Goal: Transaction & Acquisition: Purchase product/service

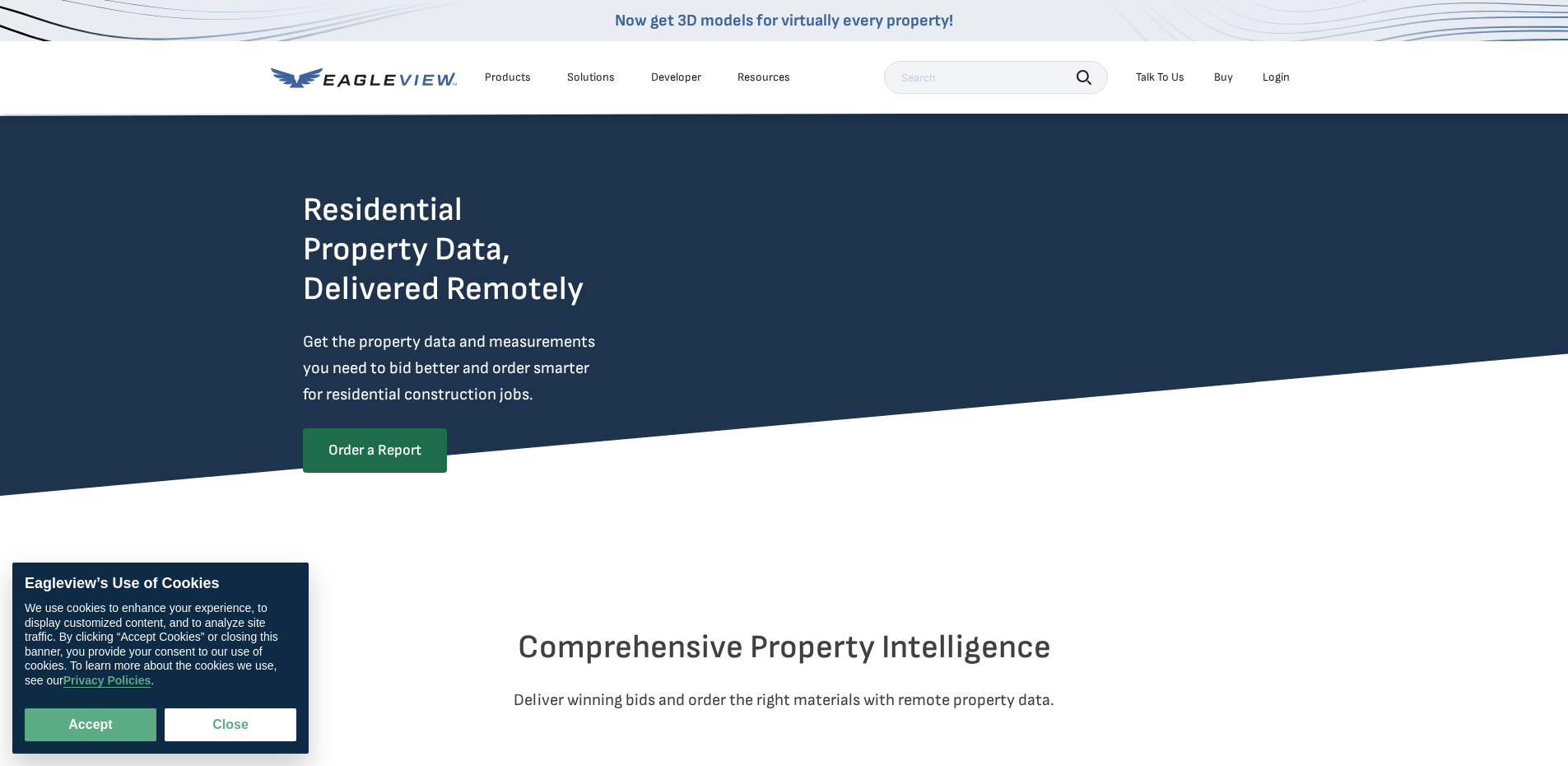
click at [1278, 83] on div "Login" at bounding box center [1276, 78] width 27 height 15
click at [1273, 74] on div "Login" at bounding box center [1276, 78] width 27 height 15
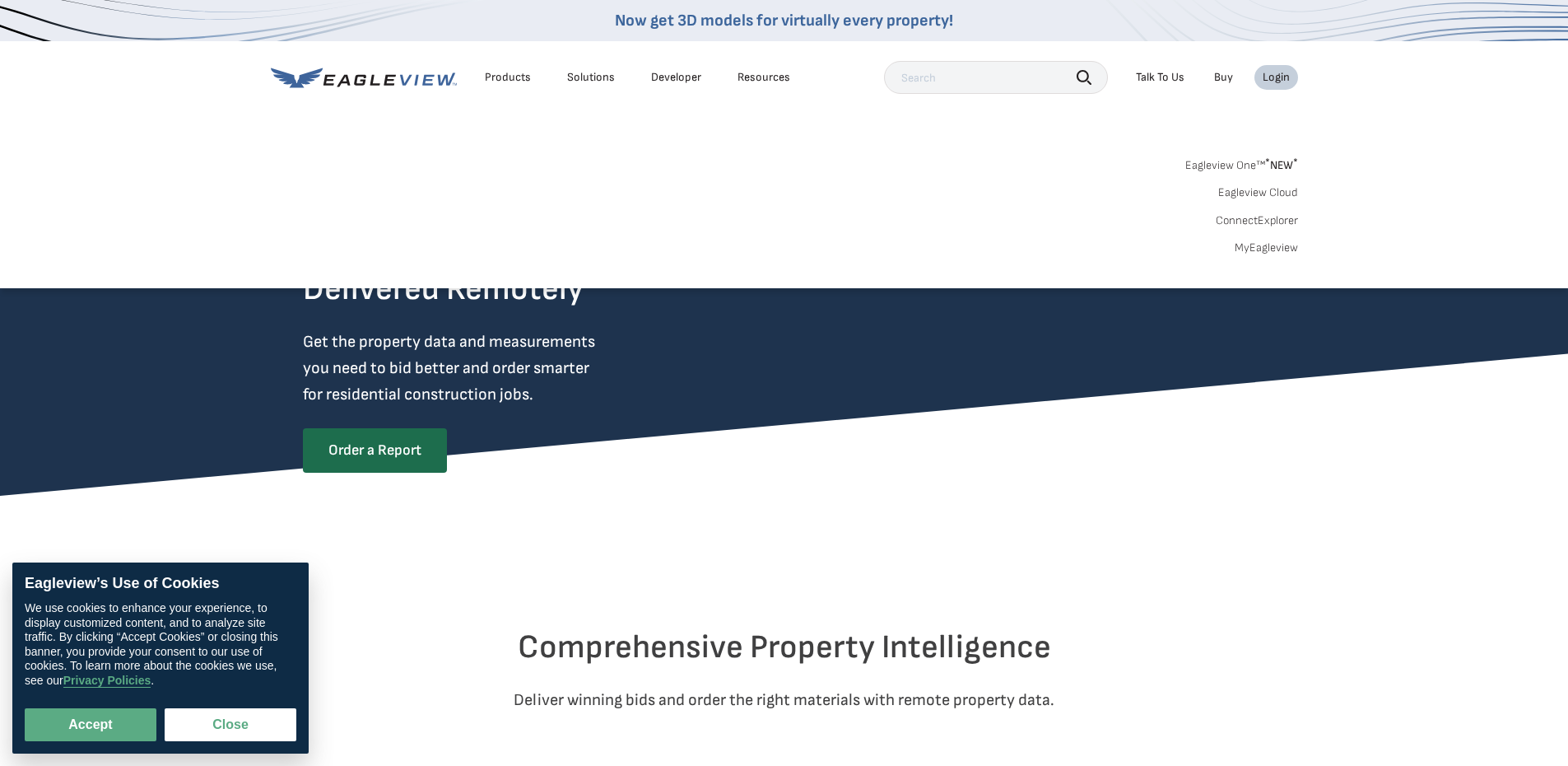
click at [1237, 161] on link "Eagleview One™ * NEW *" at bounding box center [1241, 163] width 112 height 19
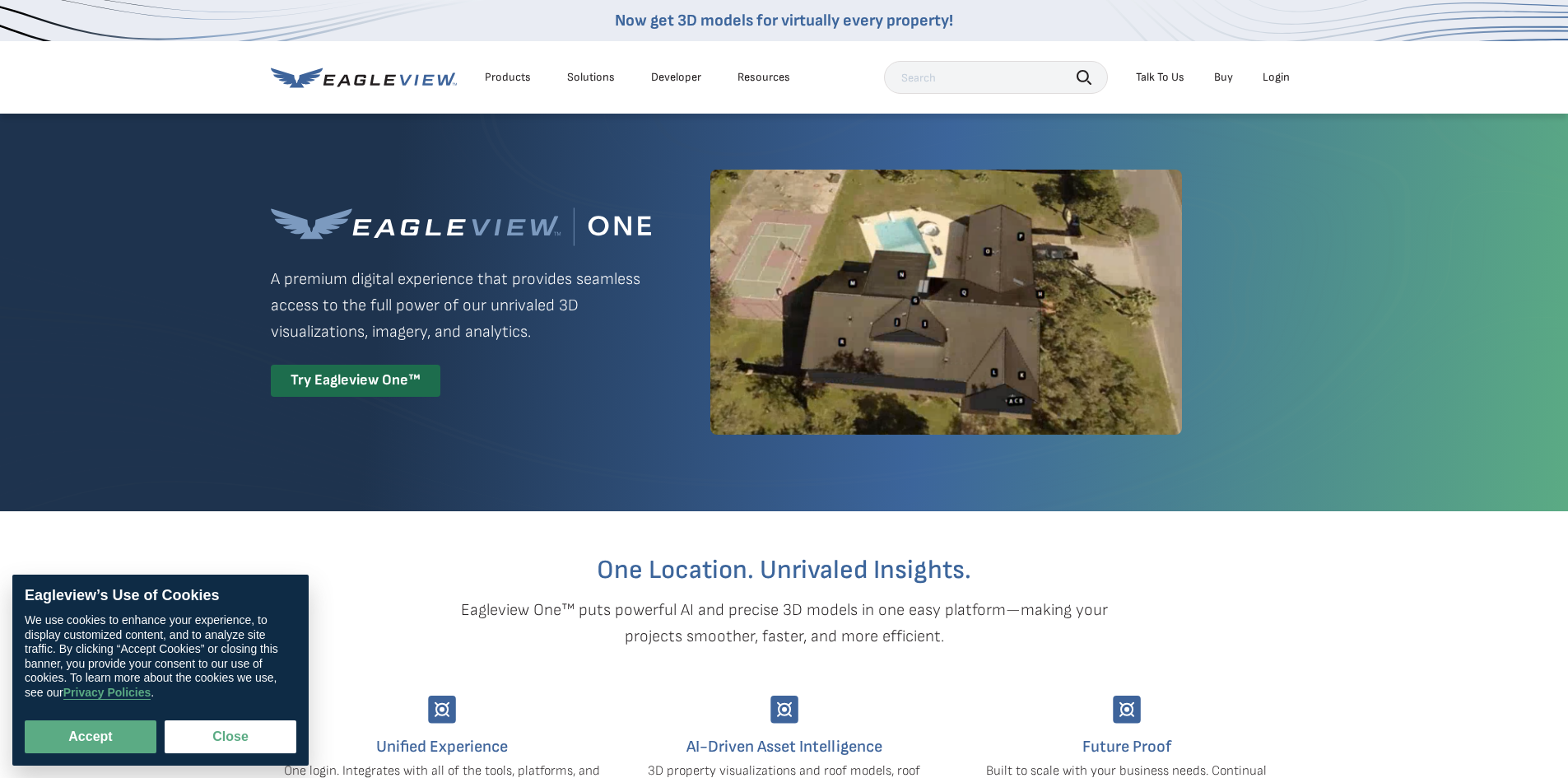
click at [1281, 81] on div "Login" at bounding box center [1276, 78] width 27 height 15
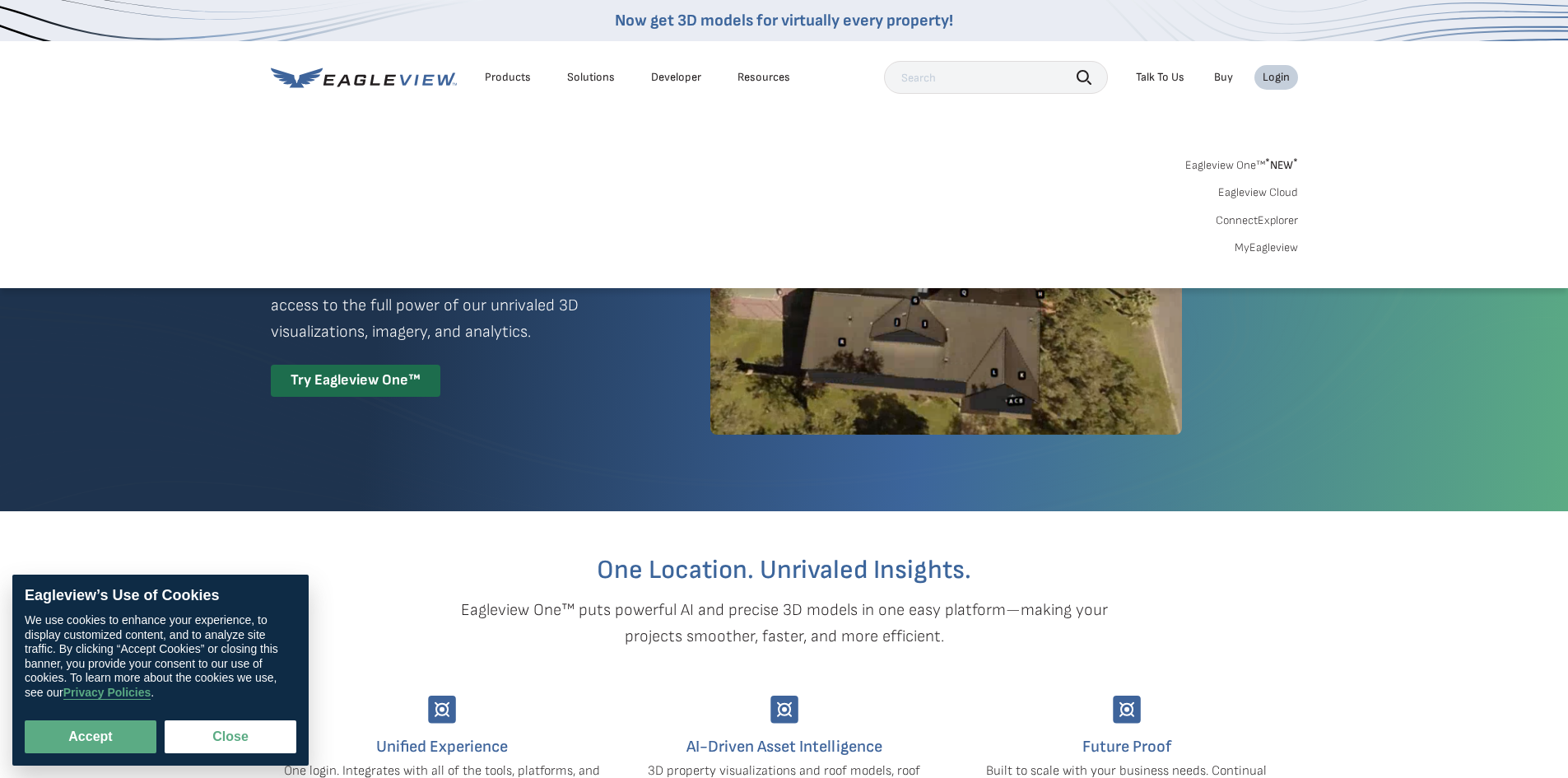
click at [1287, 244] on link "MyEagleview" at bounding box center [1266, 248] width 63 height 15
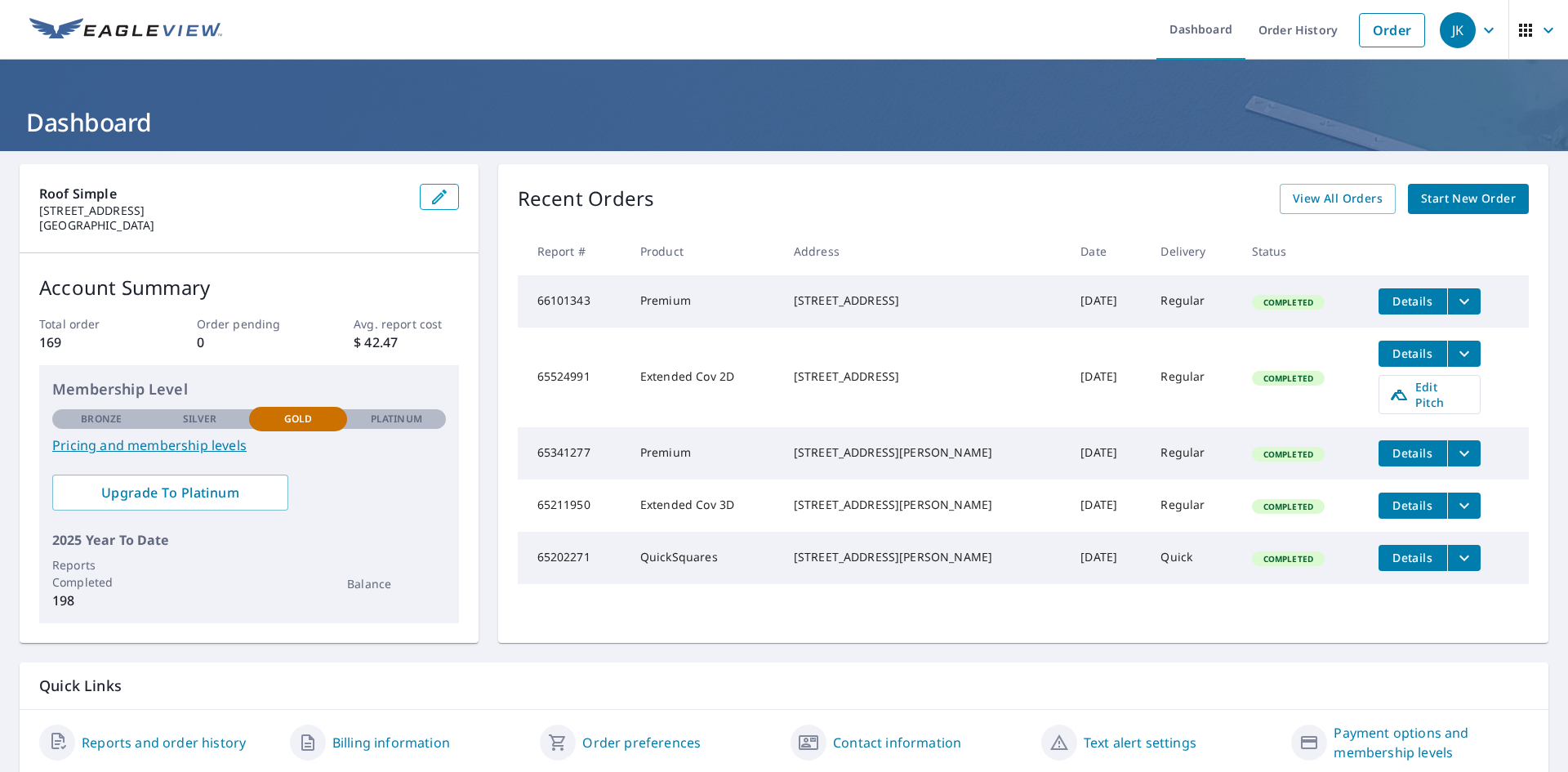
click at [1493, 193] on span "Start New Order" at bounding box center [1469, 199] width 95 height 21
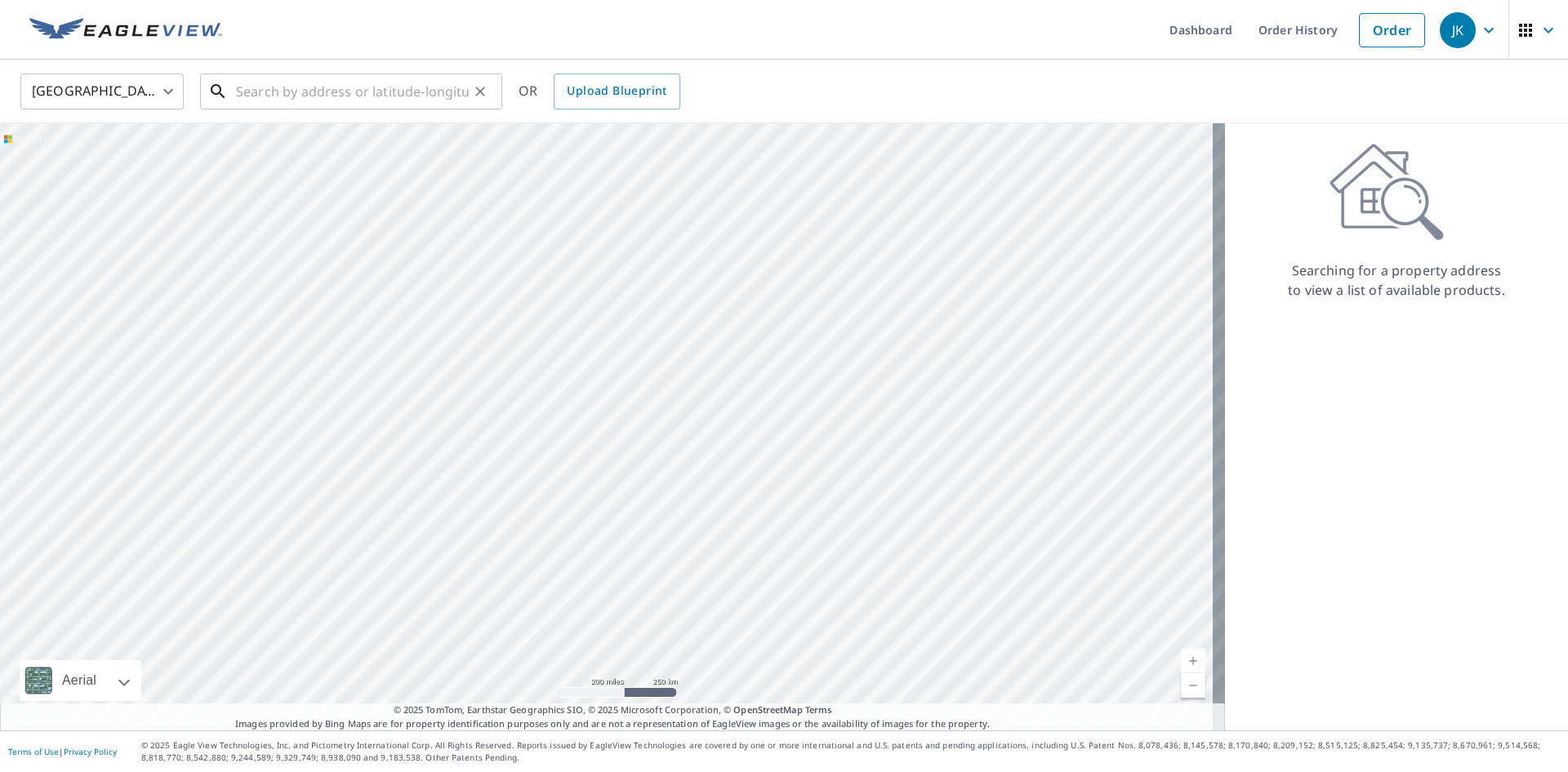
click at [372, 94] on input "text" at bounding box center [353, 91] width 233 height 46
paste input "263 LITTLE RIVER LN"
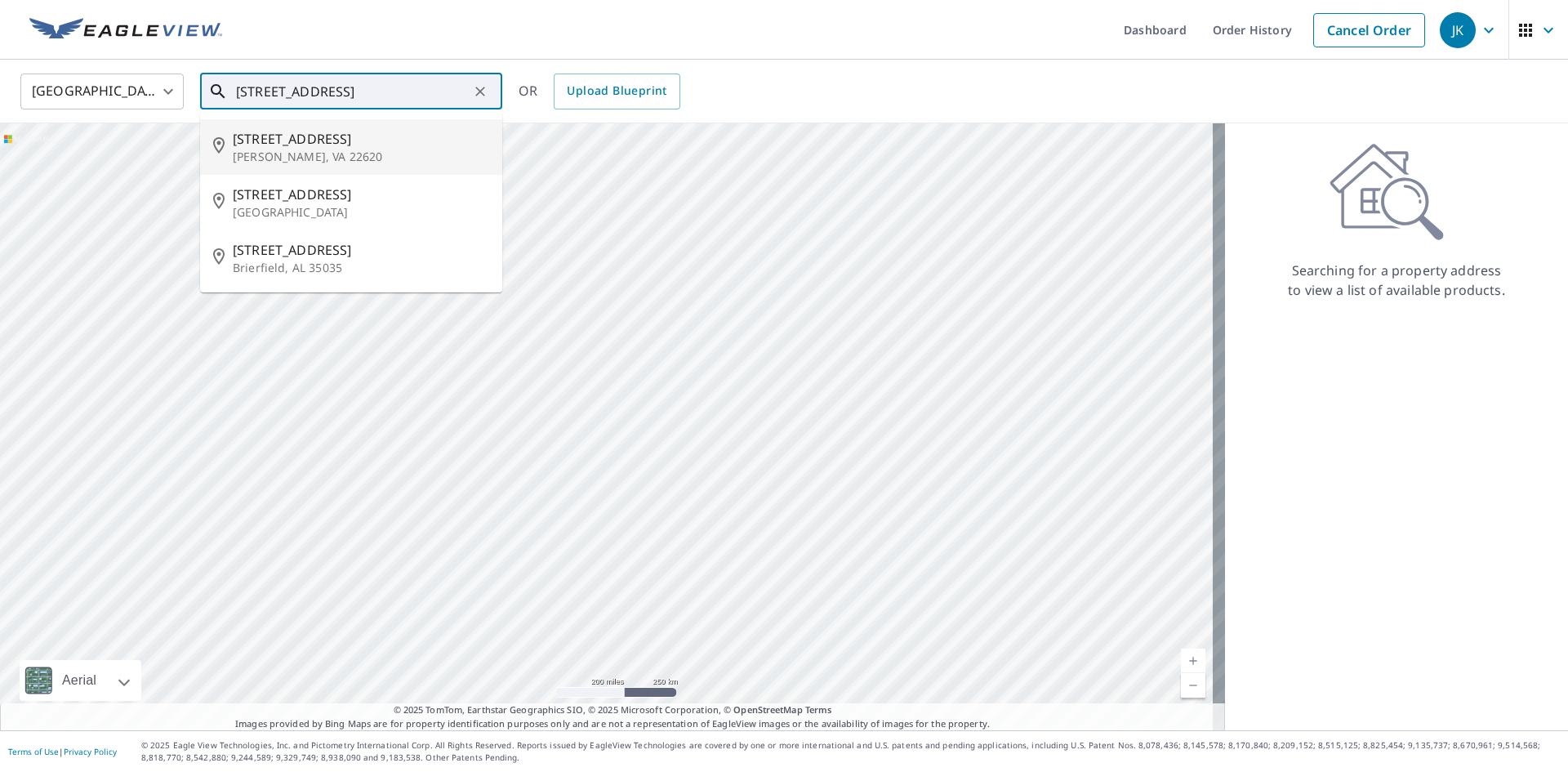
click at [336, 143] on span "263 Little River Ln" at bounding box center [361, 139] width 257 height 20
type input "263 Little River Ln Boyce, VA 22620"
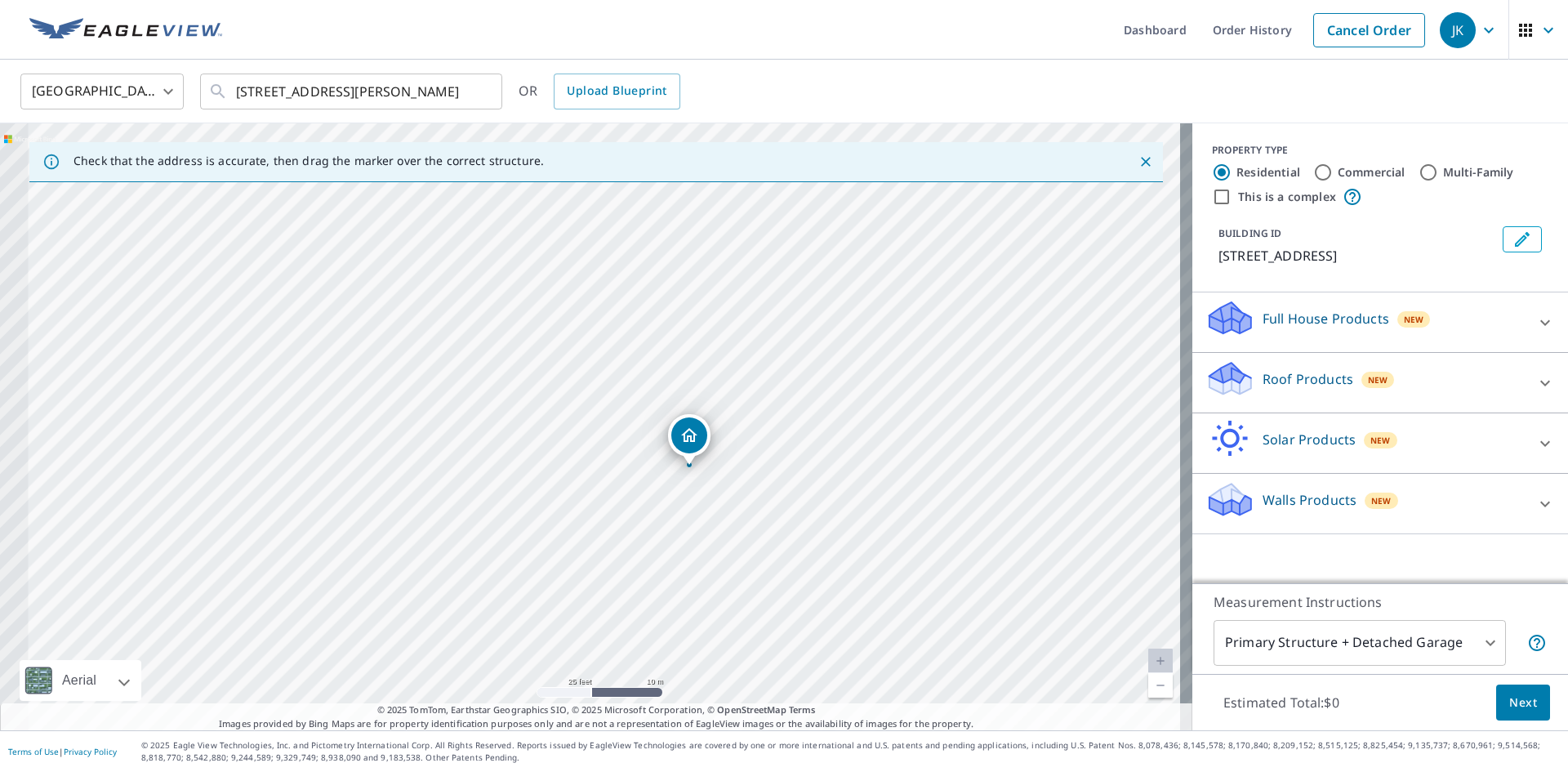
drag, startPoint x: 470, startPoint y: 421, endPoint x: 595, endPoint y: 472, distance: 135.0
click at [595, 472] on div "263 Little River Ln Boyce, VA 22620" at bounding box center [596, 427] width 1193 height 607
drag, startPoint x: 711, startPoint y: 433, endPoint x: 649, endPoint y: 405, distance: 68.0
click at [1347, 309] on p "Full House Products" at bounding box center [1326, 318] width 127 height 20
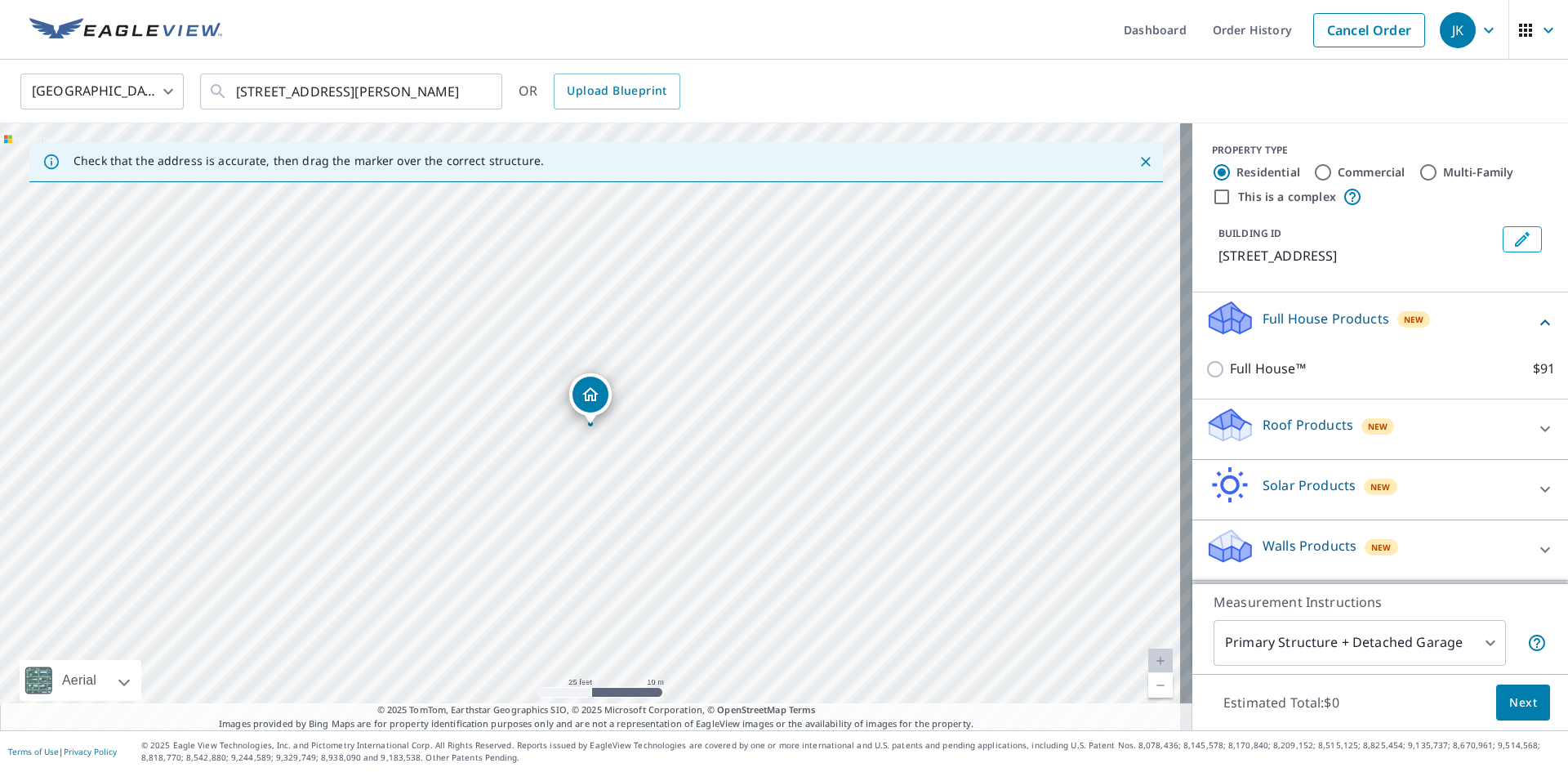
click at [1300, 428] on p "Roof Products" at bounding box center [1308, 424] width 91 height 20
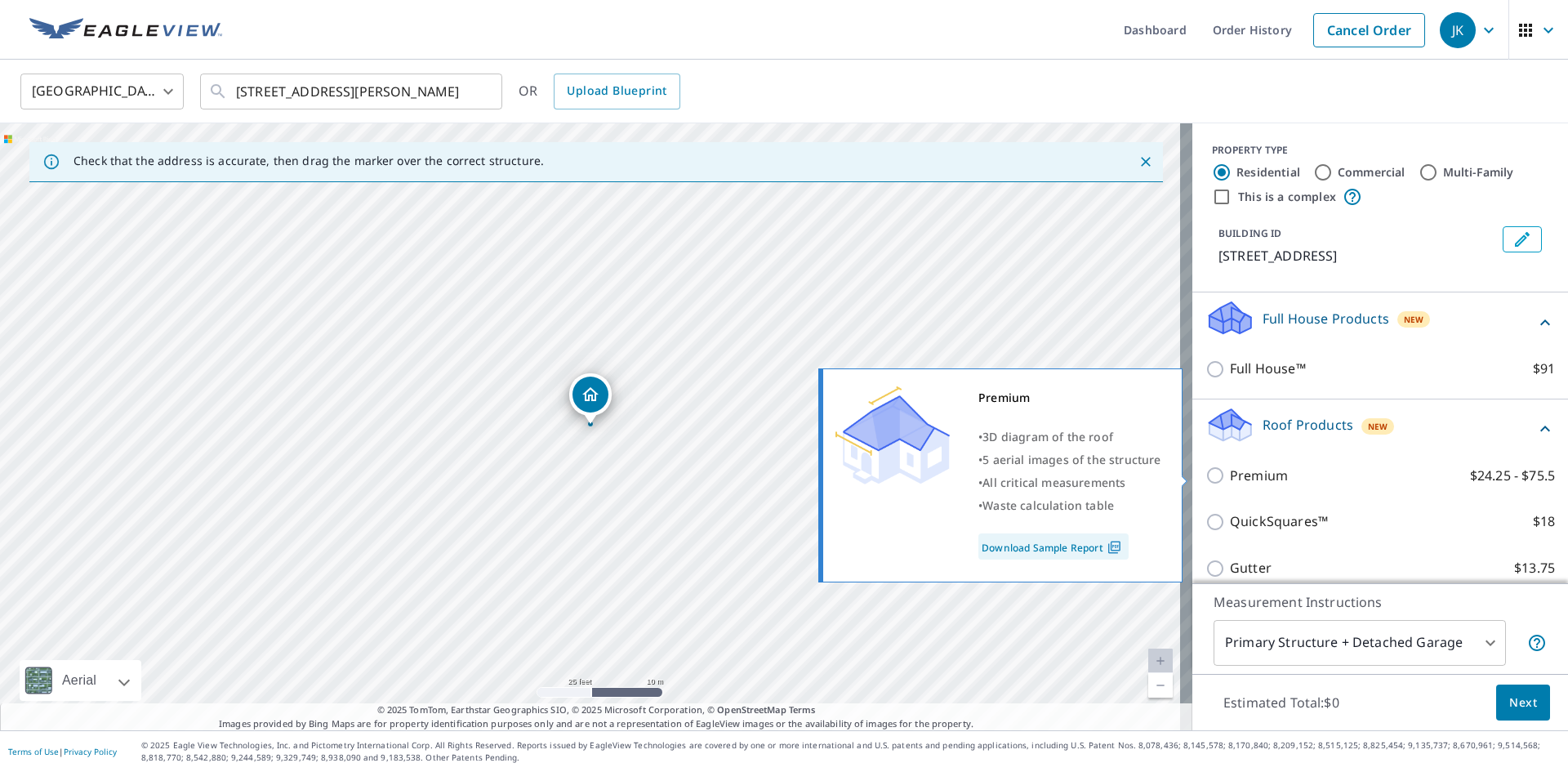
click at [1252, 474] on p "Premium" at bounding box center [1259, 476] width 58 height 21
click at [1230, 474] on input "Premium $24.25 - $75.5" at bounding box center [1218, 475] width 24 height 20
checkbox input "true"
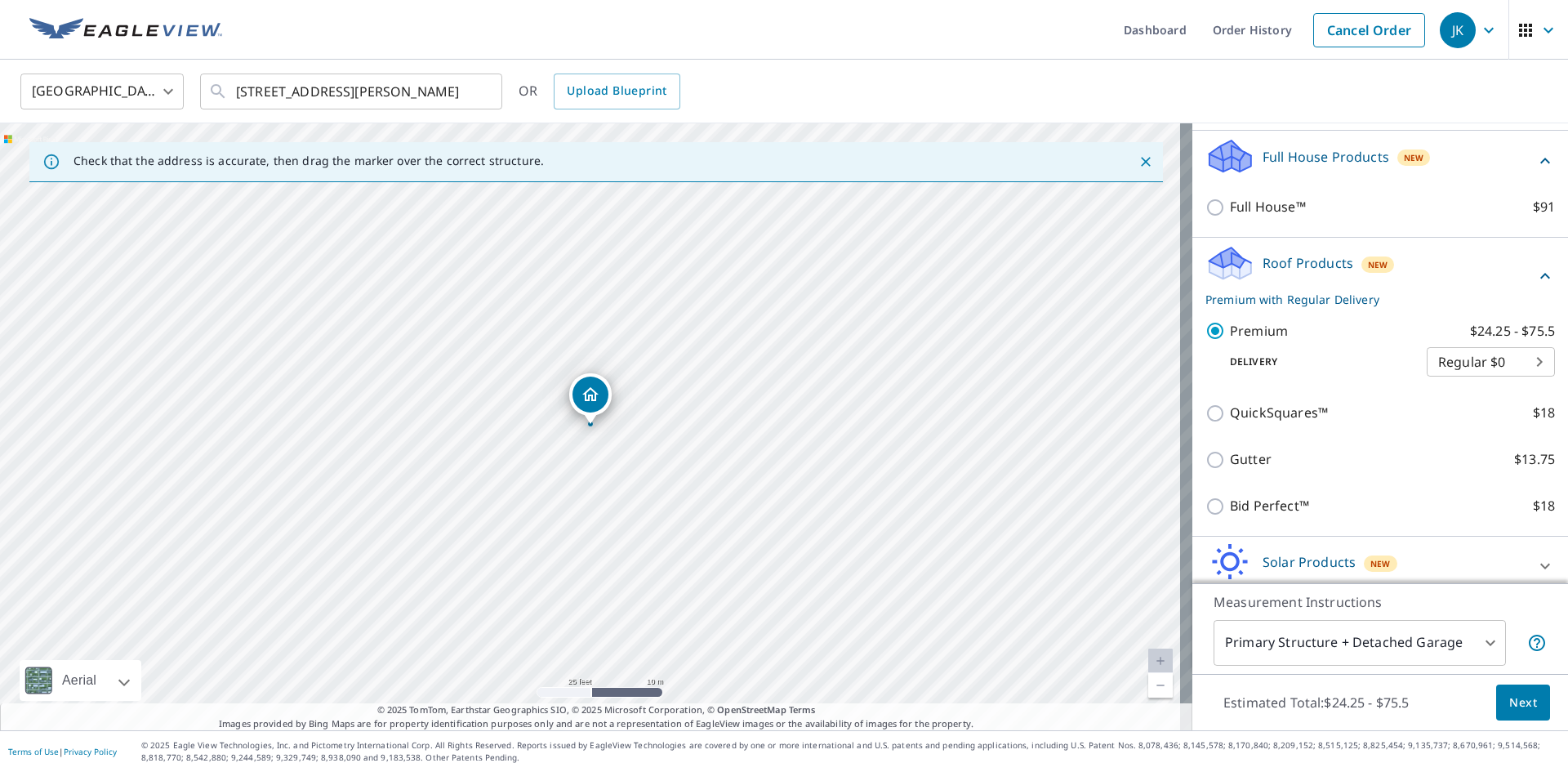
scroll to position [163, 0]
click at [1460, 358] on body "JK JK Dashboard Order History Cancel Order JK United States US ​ 263 Little Riv…" at bounding box center [784, 386] width 1568 height 772
click at [1460, 358] on li "Regular $0" at bounding box center [1467, 359] width 128 height 29
click at [1511, 700] on span "Next" at bounding box center [1524, 704] width 28 height 21
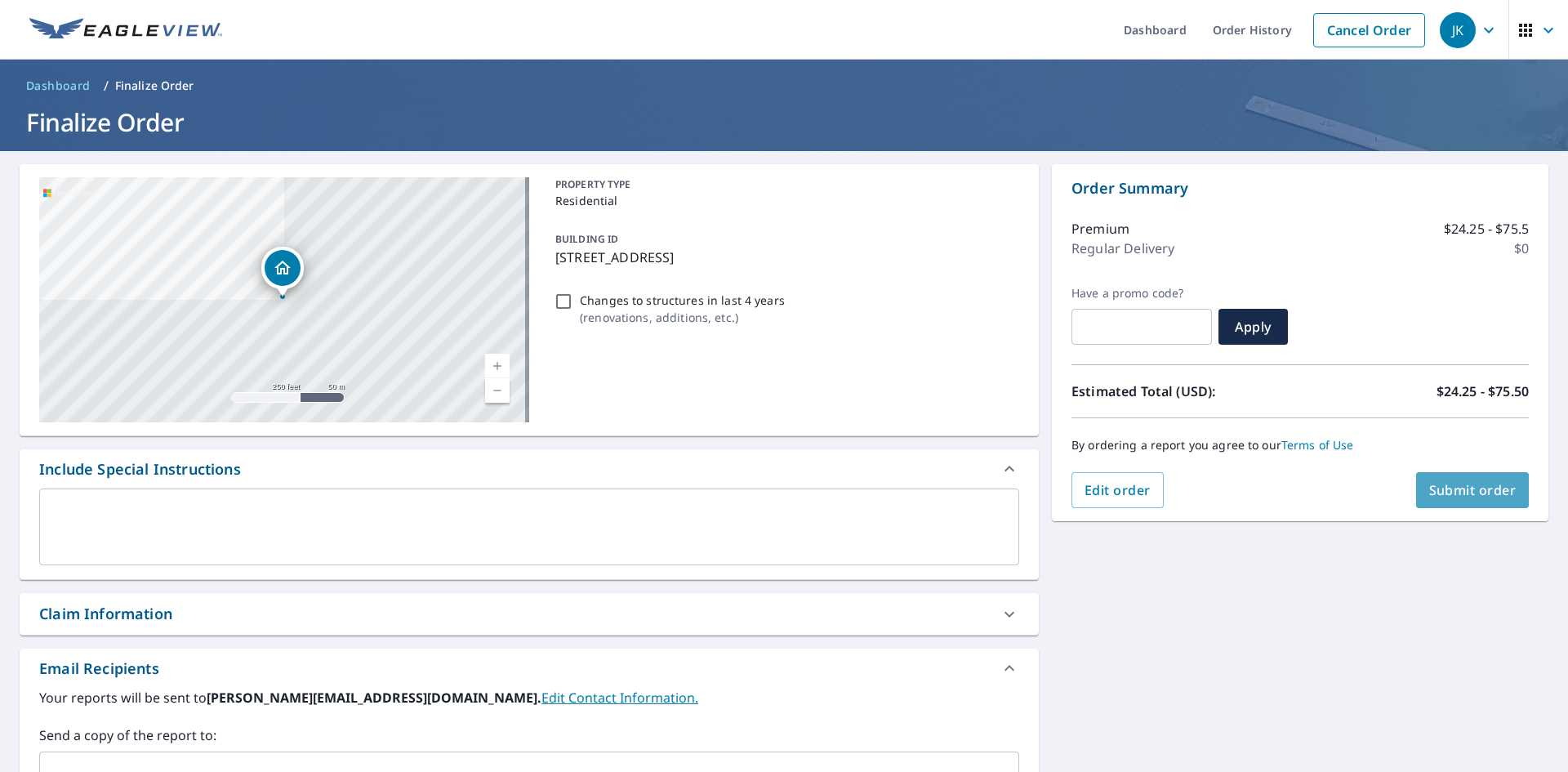
click at [1453, 493] on span "Submit order" at bounding box center [1472, 490] width 87 height 18
checkbox input "true"
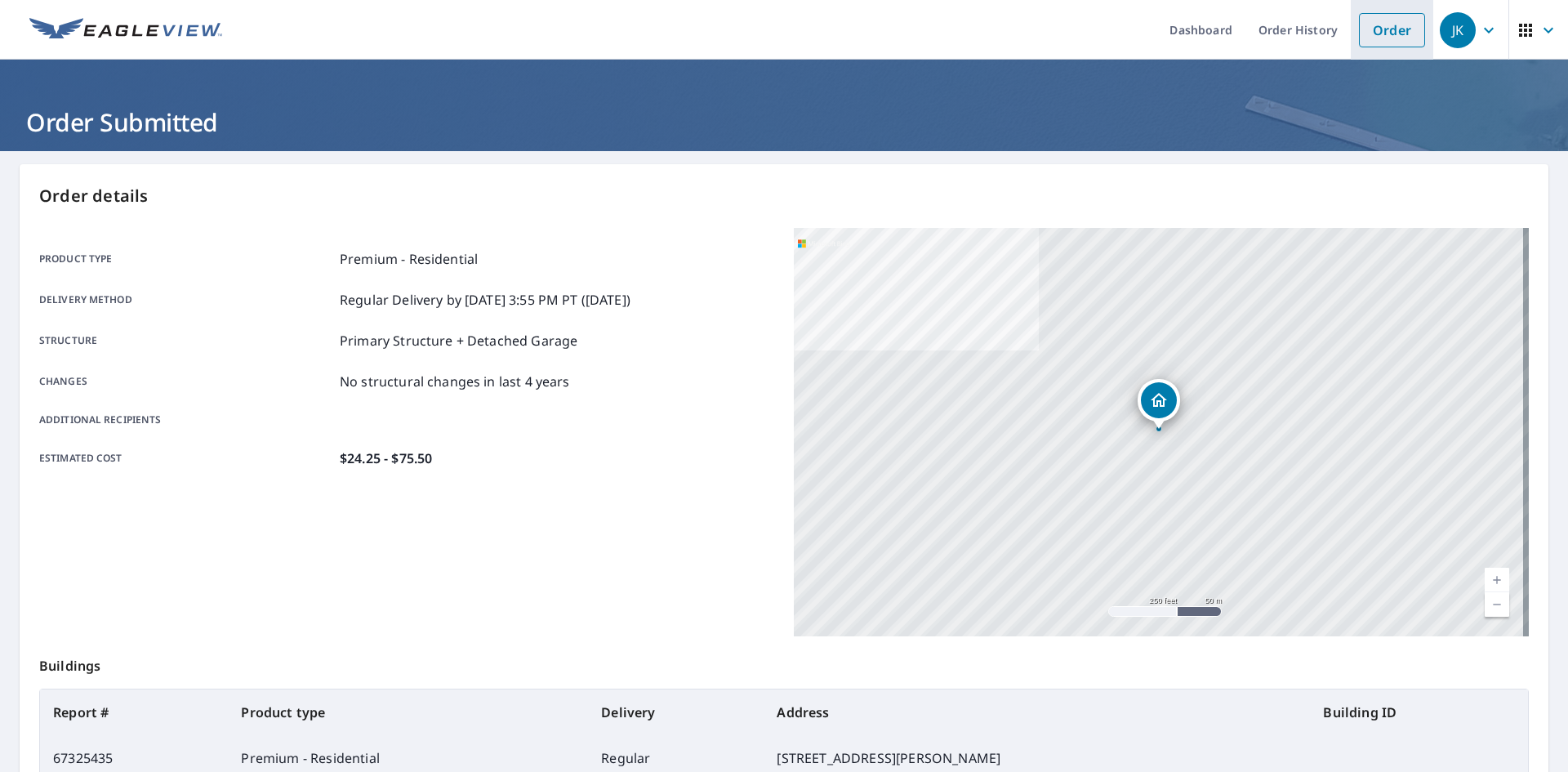
click at [1384, 23] on link "Order" at bounding box center [1392, 30] width 67 height 35
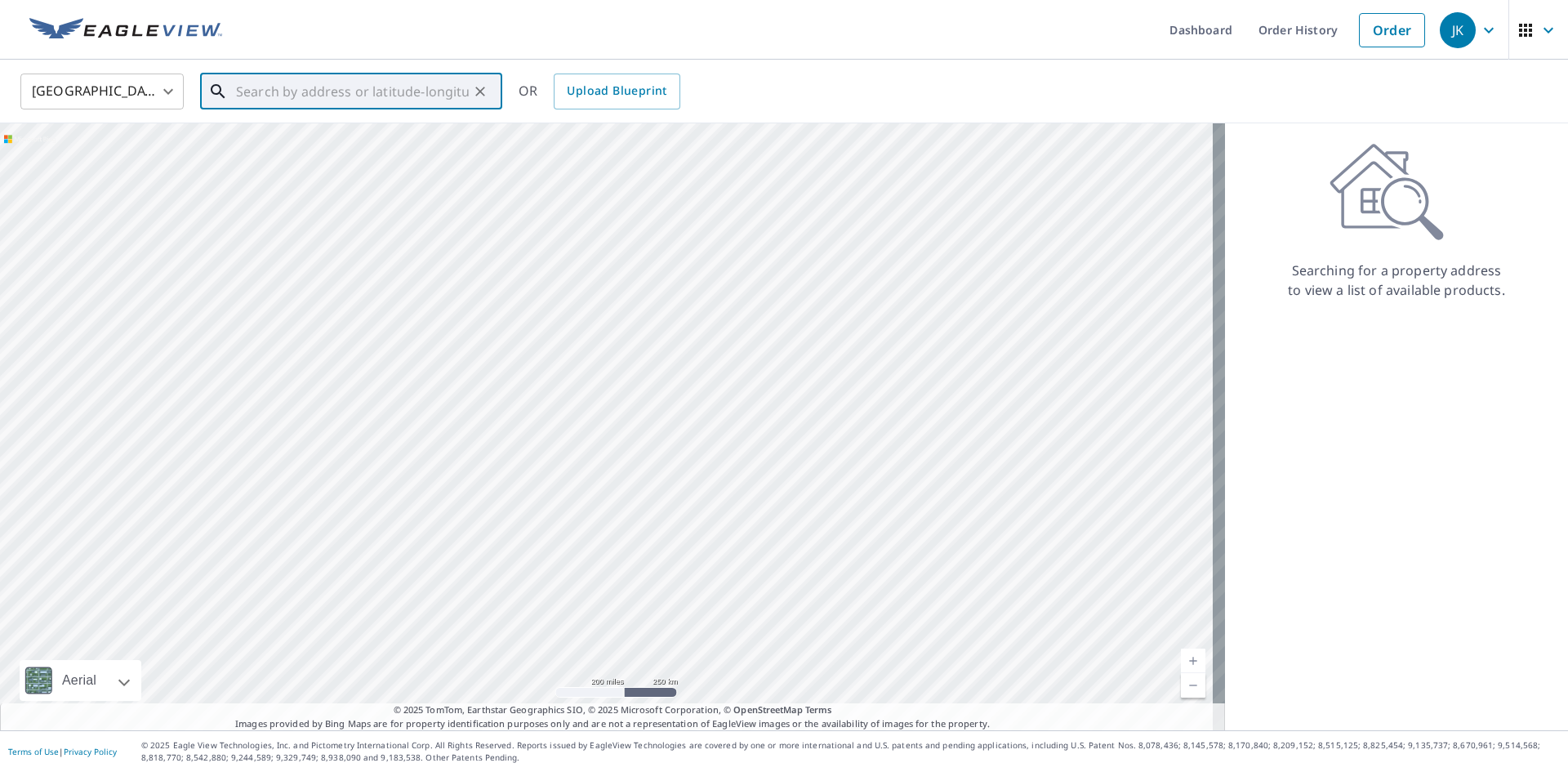
paste input "2914 US Highway Business 340 West"
click at [324, 145] on span "2914 US Highway Business 340 W" at bounding box center [361, 139] width 257 height 20
type input "2914 US Highway Business 340 W Stanley, VA 22851"
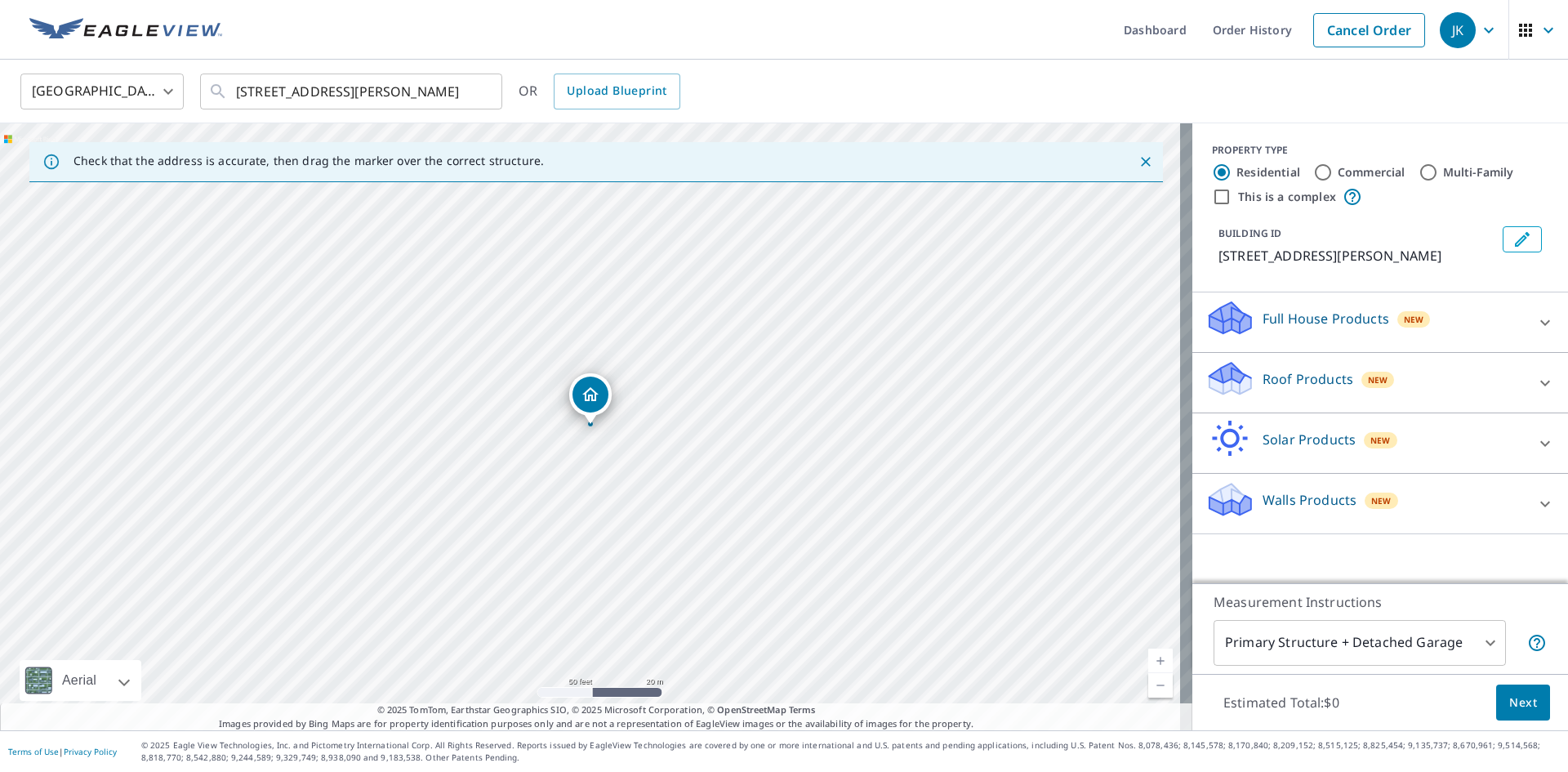
click at [1385, 647] on body "JK JK Dashboard Order History Cancel Order JK United States US ​ 2914 US Highwa…" at bounding box center [784, 386] width 1568 height 772
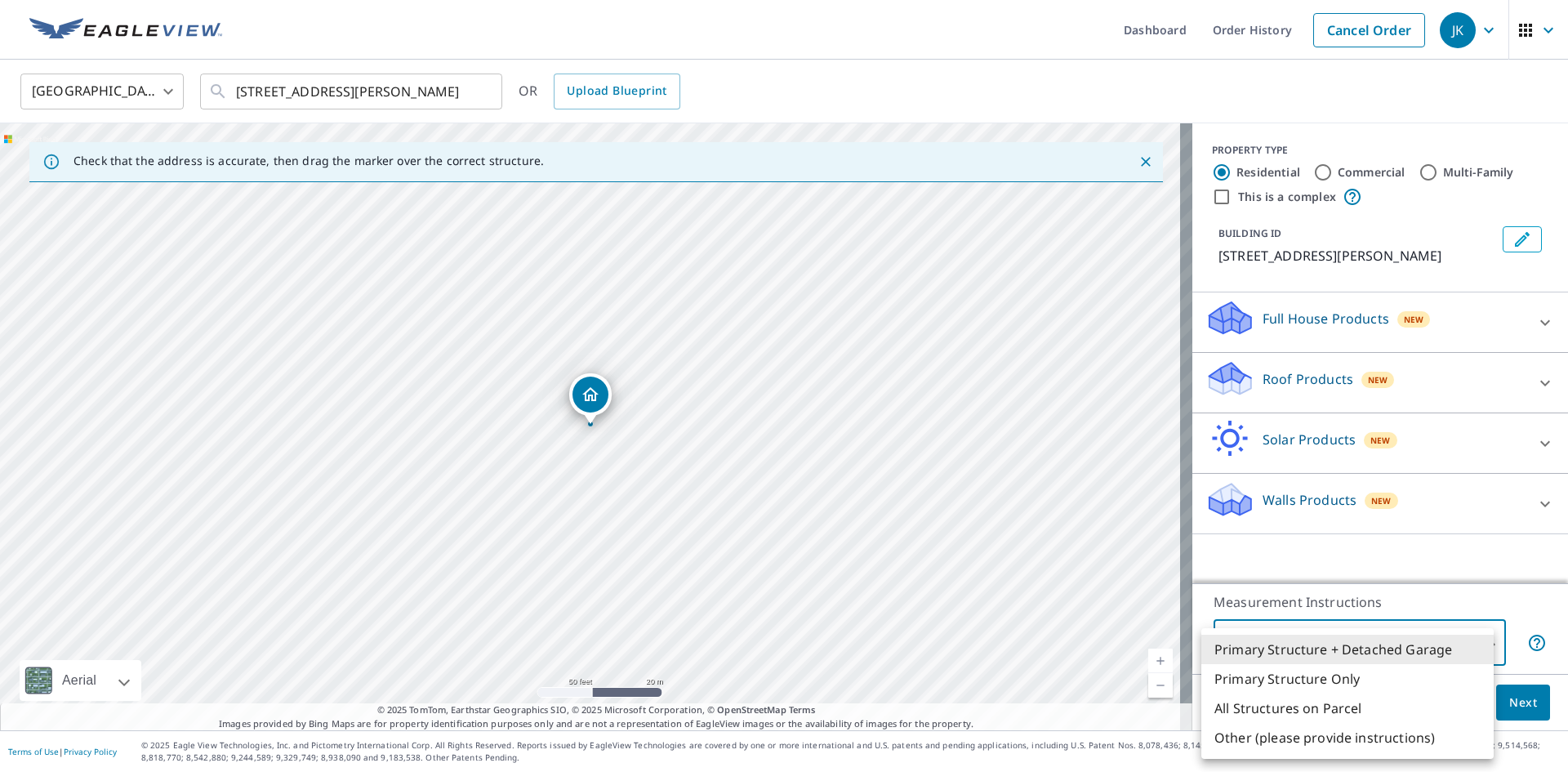
click at [1333, 679] on li "Primary Structure Only" at bounding box center [1348, 678] width 293 height 29
type input "2"
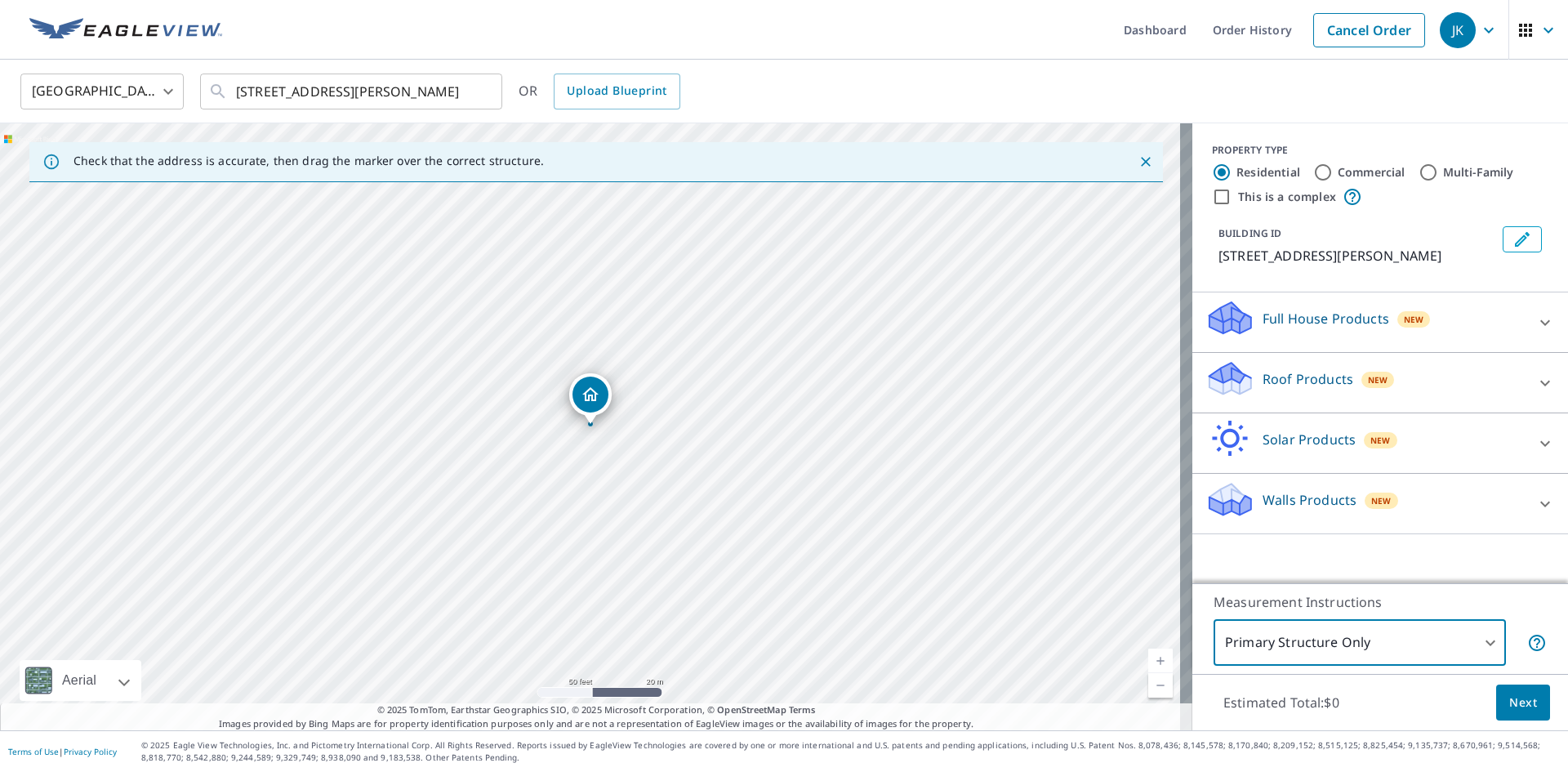
click at [1334, 379] on p "Roof Products" at bounding box center [1308, 379] width 91 height 20
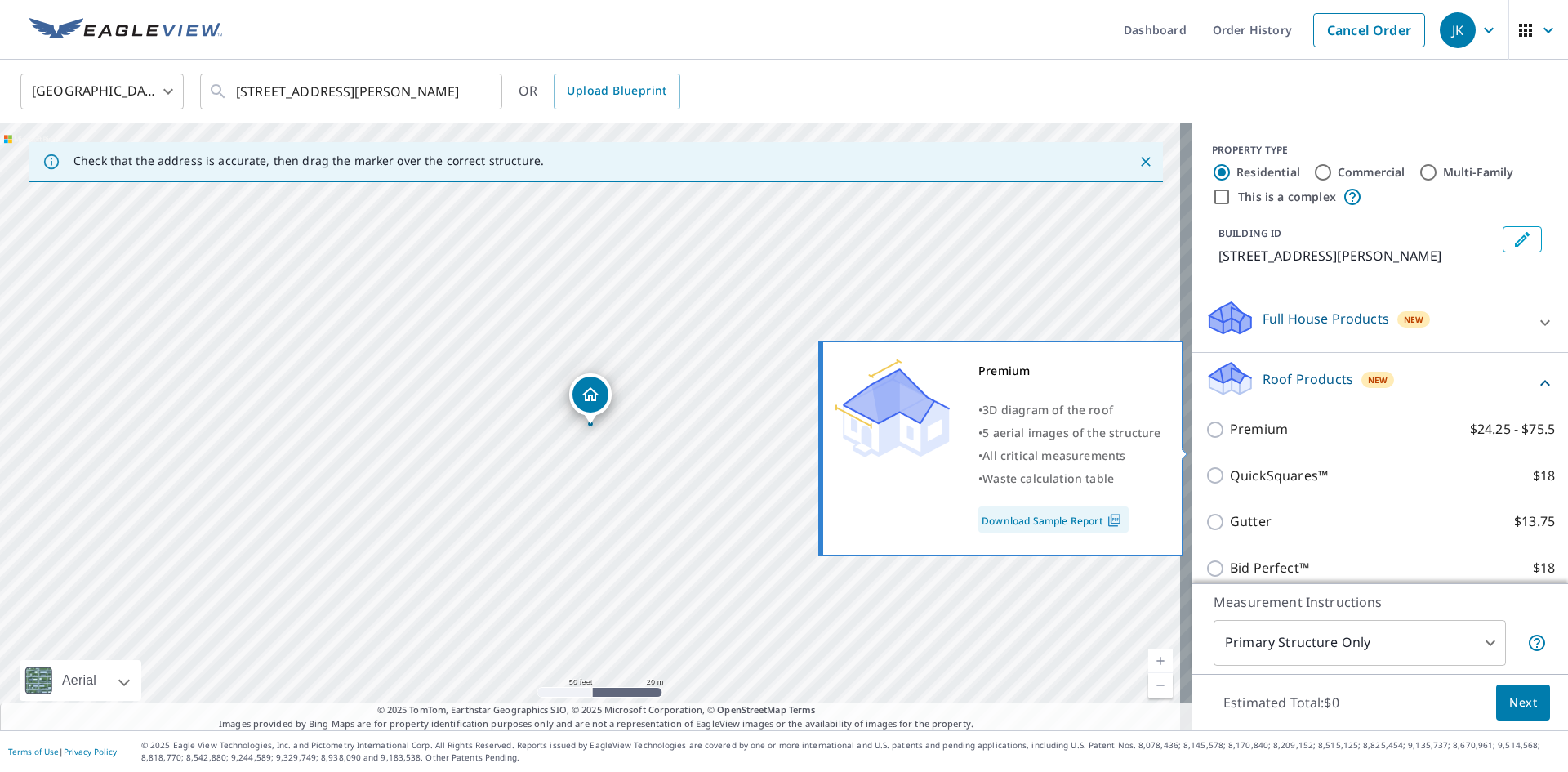
click at [1288, 440] on label "Premium $24.25 - $75.5" at bounding box center [1393, 430] width 325 height 21
click at [1230, 440] on input "Premium $24.25 - $75.5" at bounding box center [1218, 430] width 24 height 20
checkbox input "true"
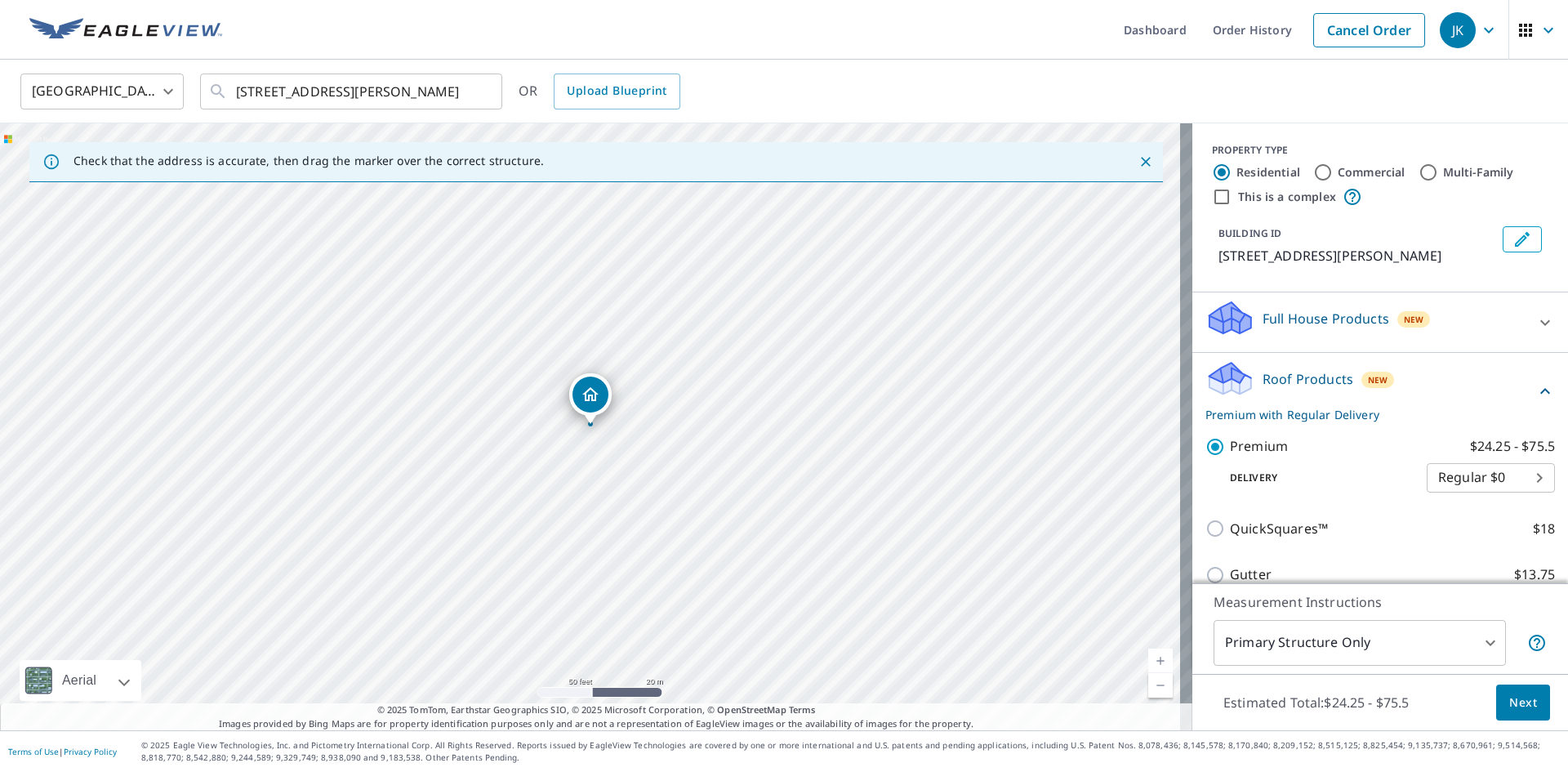
click at [1521, 706] on span "Next" at bounding box center [1524, 704] width 28 height 21
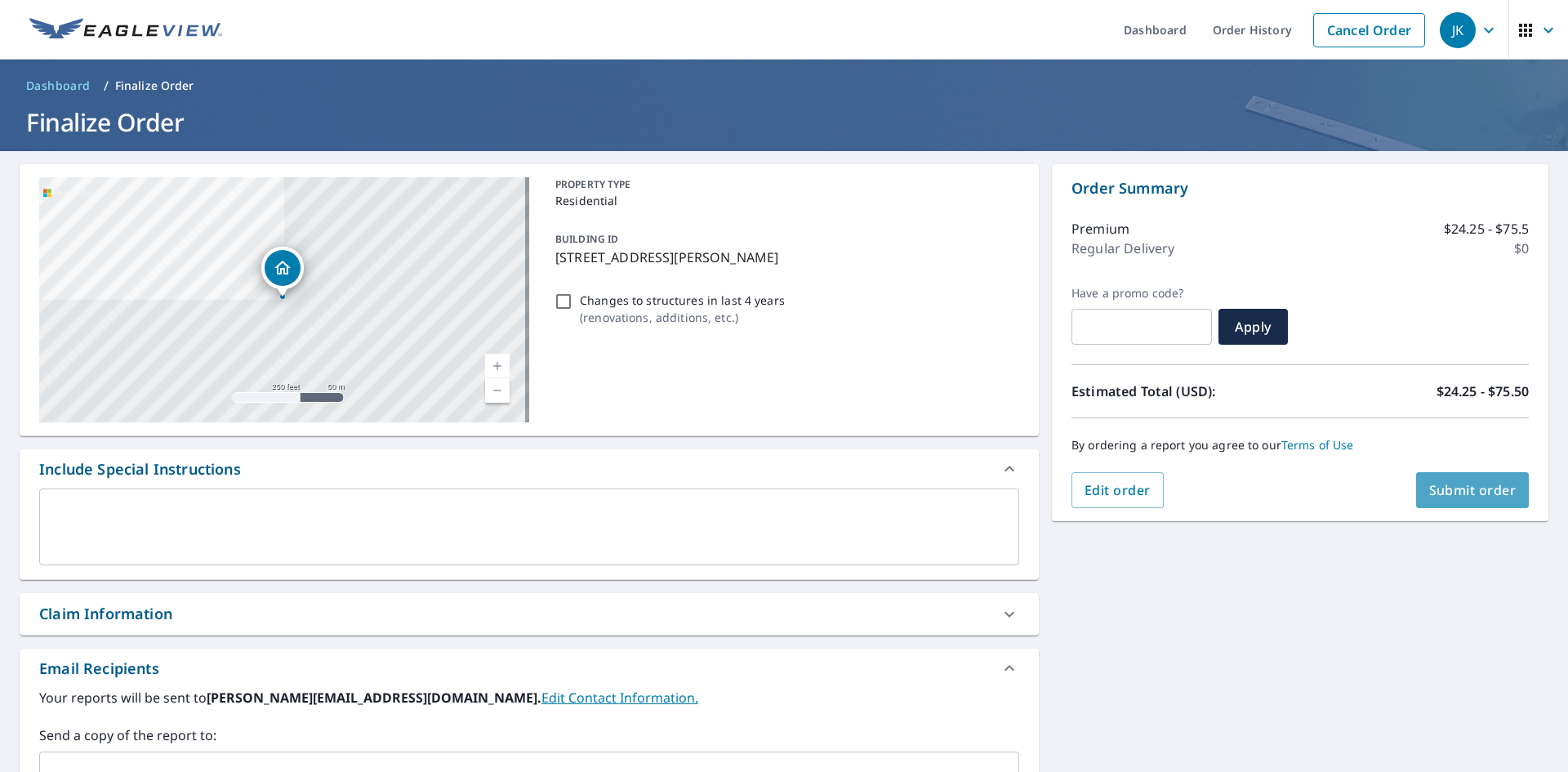
click at [1441, 490] on span "Submit order" at bounding box center [1472, 490] width 87 height 18
checkbox input "true"
